Goal: Navigation & Orientation: Find specific page/section

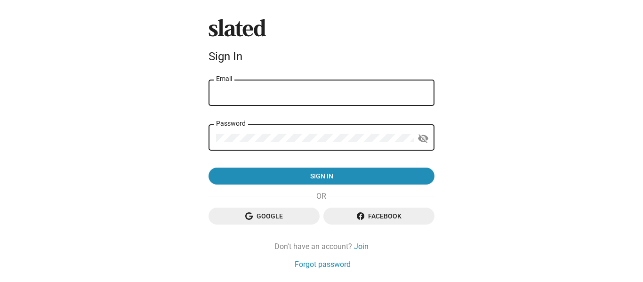
type input "[PERSON_NAME][EMAIL_ADDRESS][DOMAIN_NAME]"
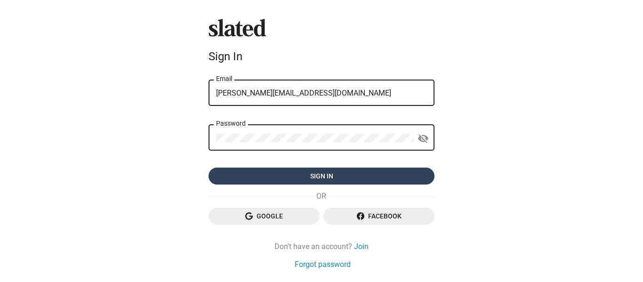
click at [393, 175] on span "Sign in" at bounding box center [321, 176] width 211 height 17
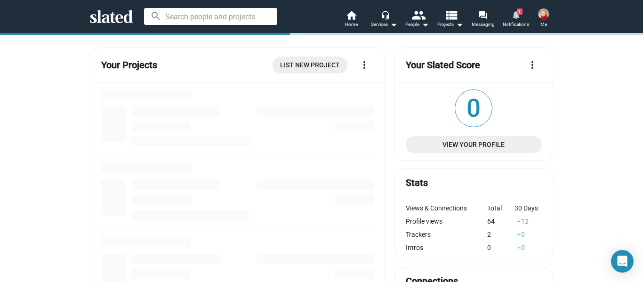
click at [520, 16] on mat-icon "notifications" at bounding box center [515, 14] width 9 height 9
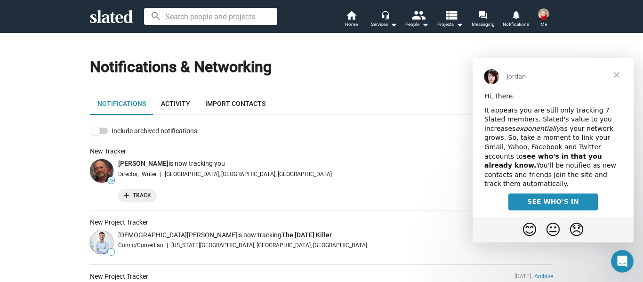
click at [347, 19] on span "Home" at bounding box center [351, 24] width 13 height 11
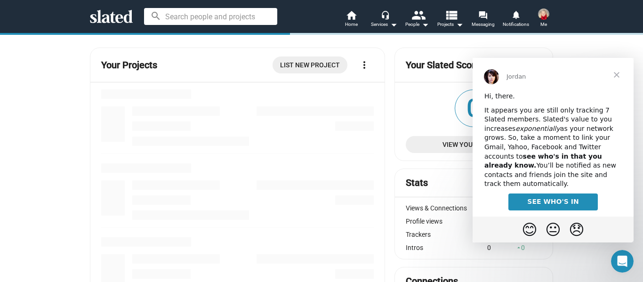
click at [618, 76] on span "Close" at bounding box center [617, 75] width 34 height 34
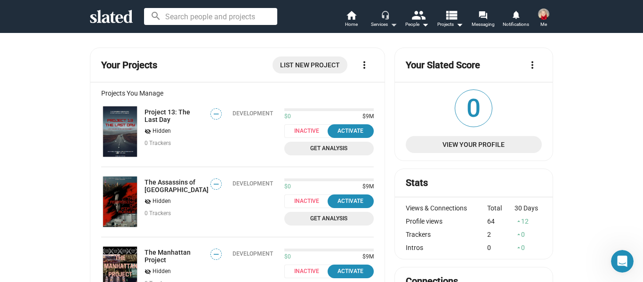
click at [395, 24] on mat-icon "arrow_drop_down" at bounding box center [393, 24] width 11 height 11
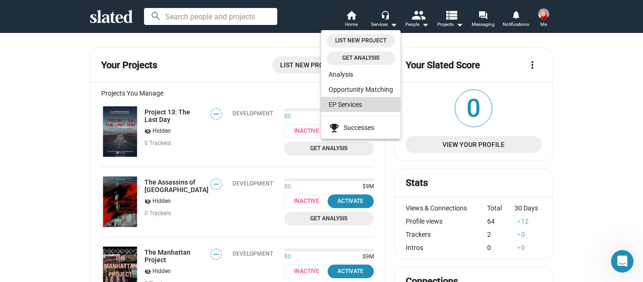
click at [356, 104] on link "EP Services" at bounding box center [361, 104] width 80 height 15
